Goal: Task Accomplishment & Management: Manage account settings

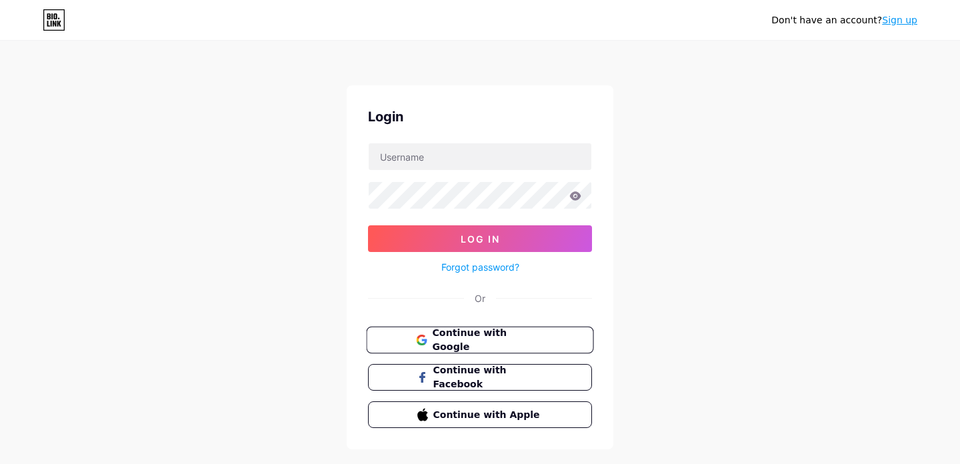
click at [456, 330] on button "Continue with Google" at bounding box center [479, 340] width 227 height 27
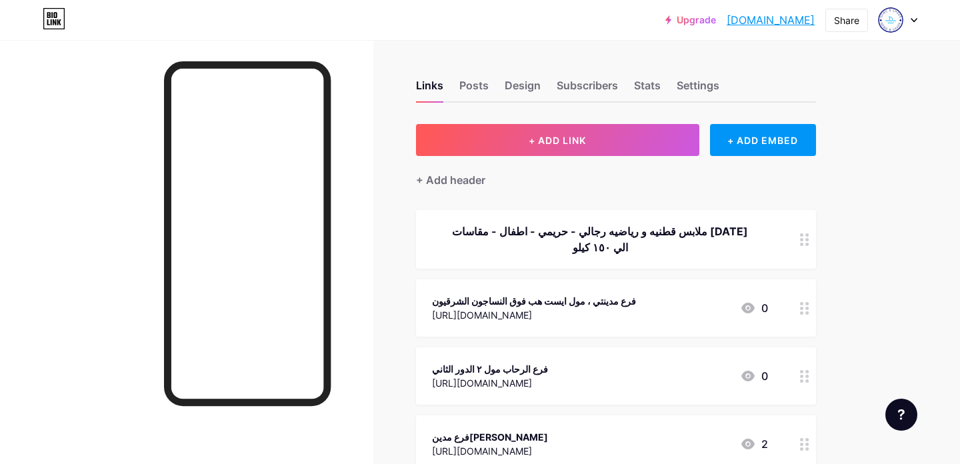
drag, startPoint x: 816, startPoint y: 19, endPoint x: 704, endPoint y: 11, distance: 112.3
click at [704, 11] on div "Upgrade [DOMAIN_NAME]... [DOMAIN_NAME] Share Switch accounts Nemo & Shark [DOMA…" at bounding box center [791, 20] width 252 height 24
copy link "[DOMAIN_NAME]"
